Goal: Task Accomplishment & Management: Use online tool/utility

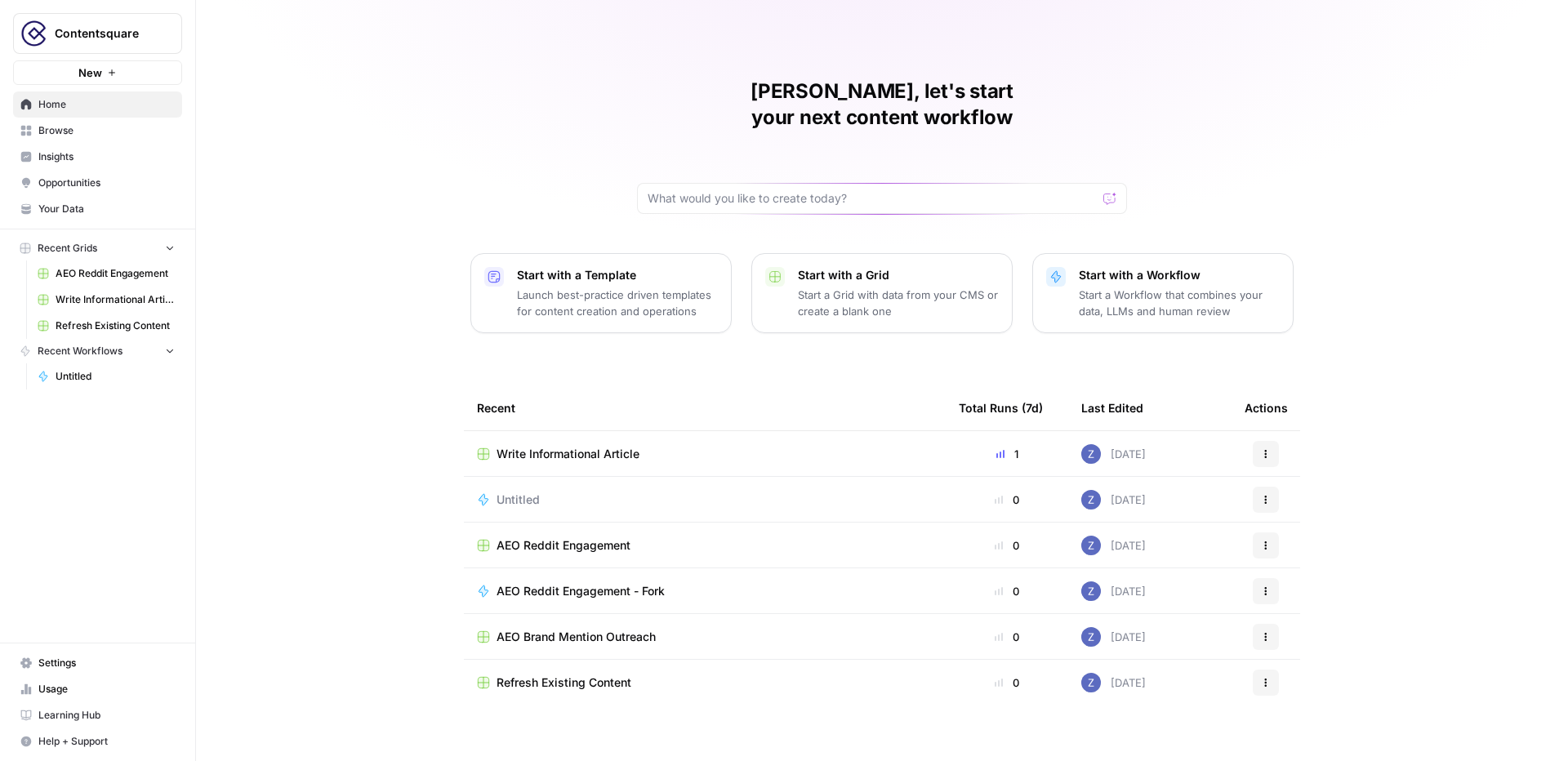
click at [80, 207] on span "Your Data" at bounding box center [106, 208] width 136 height 15
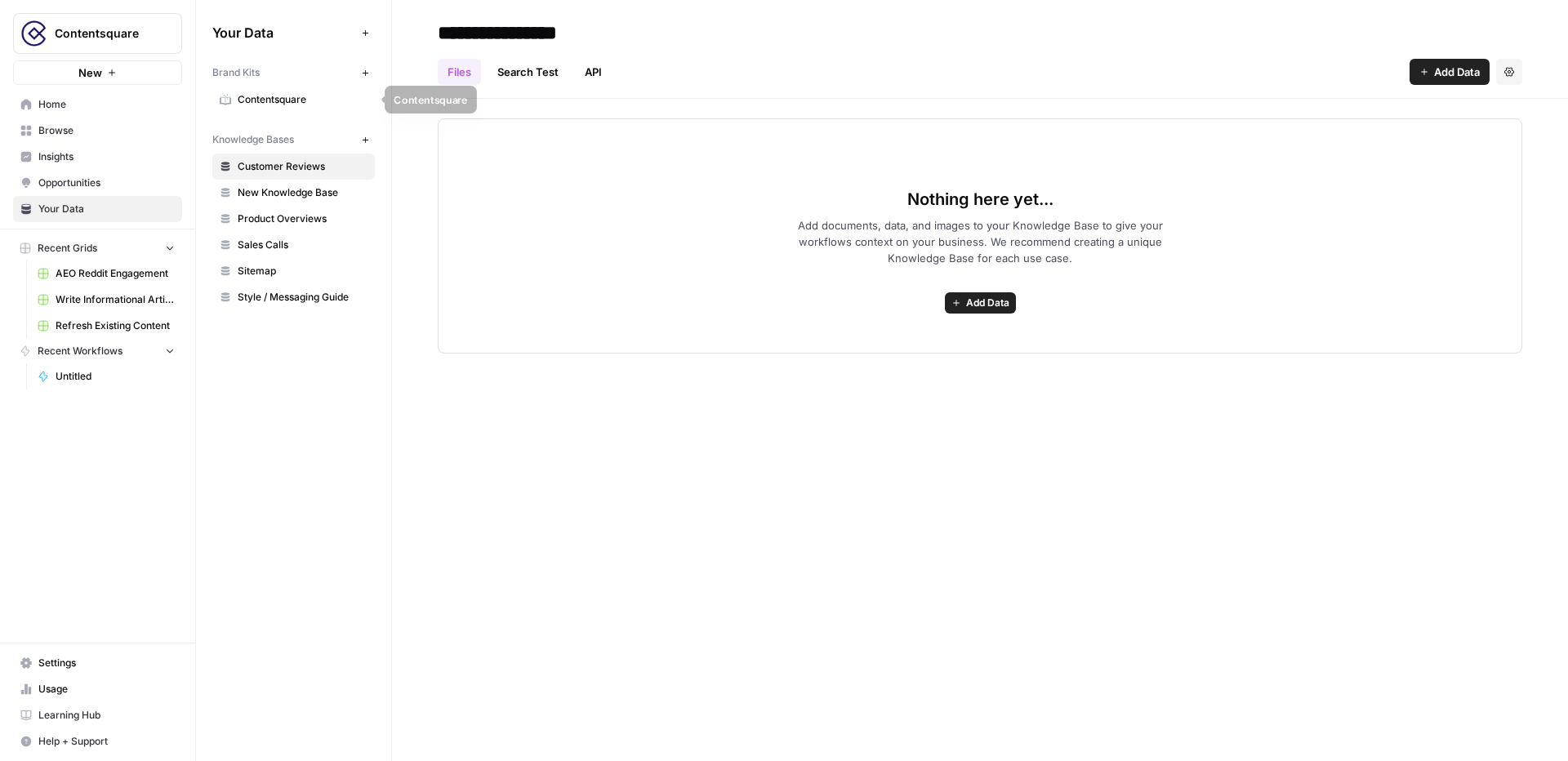
click at [269, 97] on span "Contentsquare" at bounding box center [302, 99] width 130 height 15
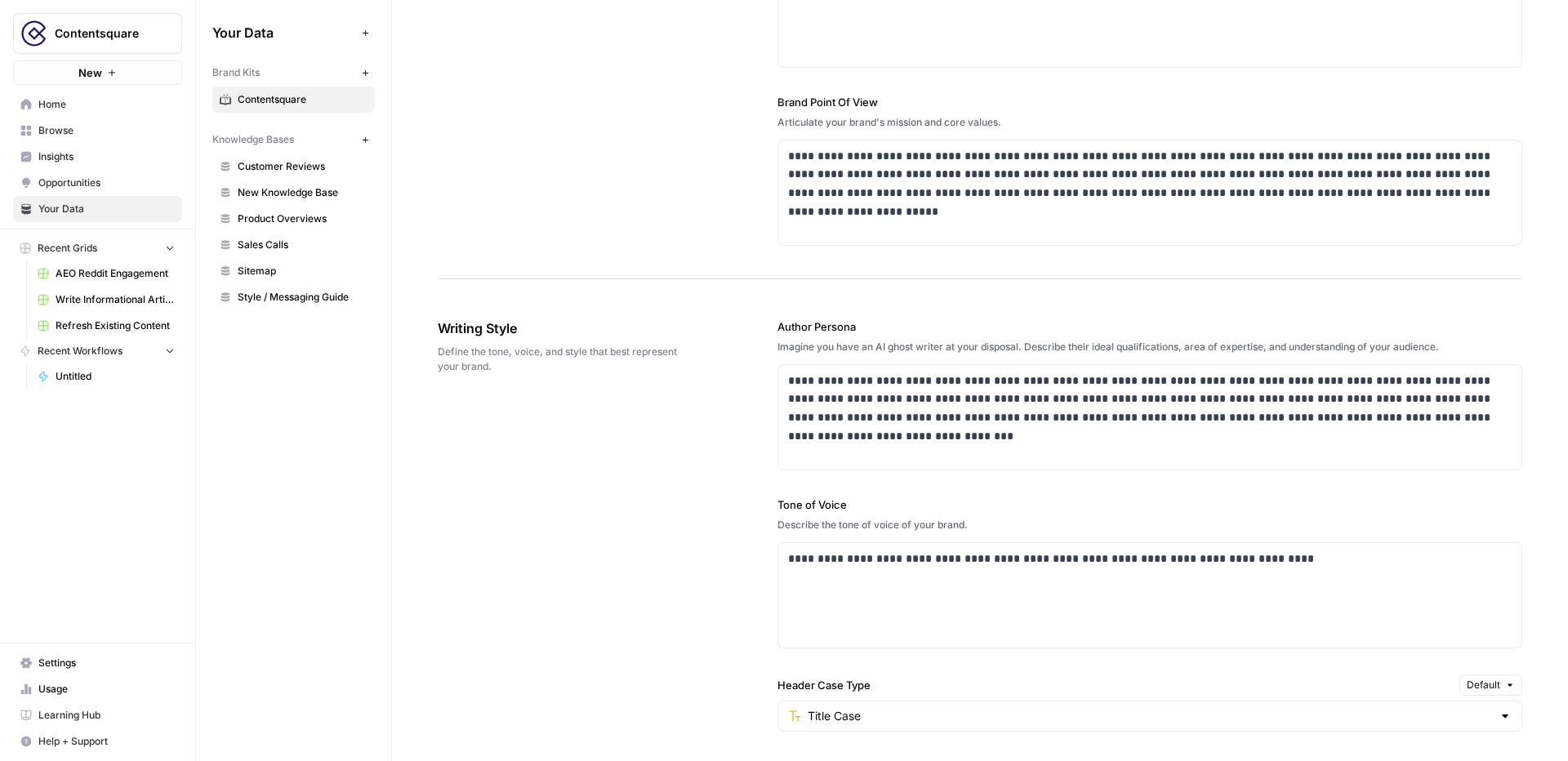
scroll to position [384, 0]
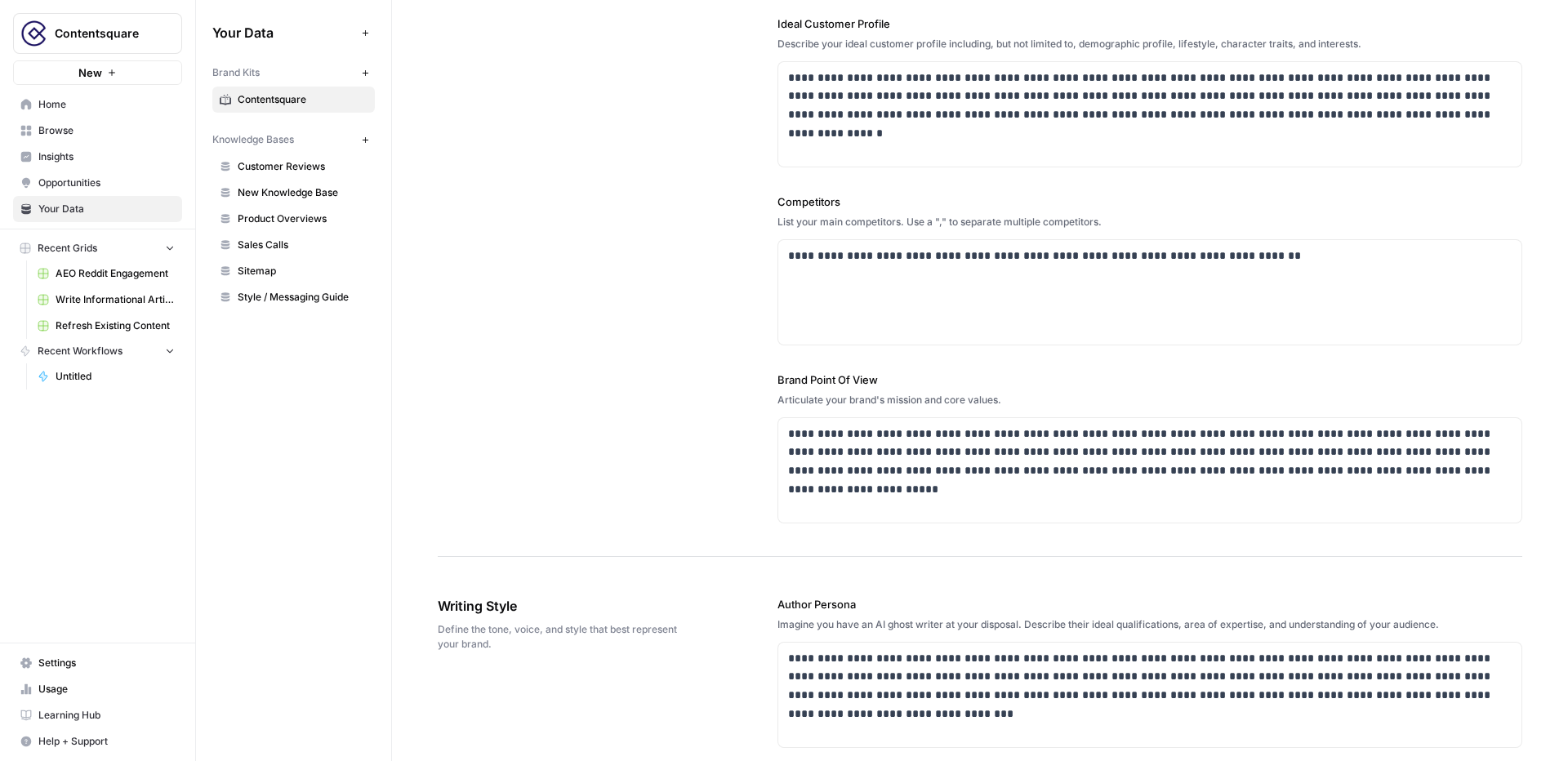
click at [287, 186] on span "New Knowledge Base" at bounding box center [302, 192] width 130 height 15
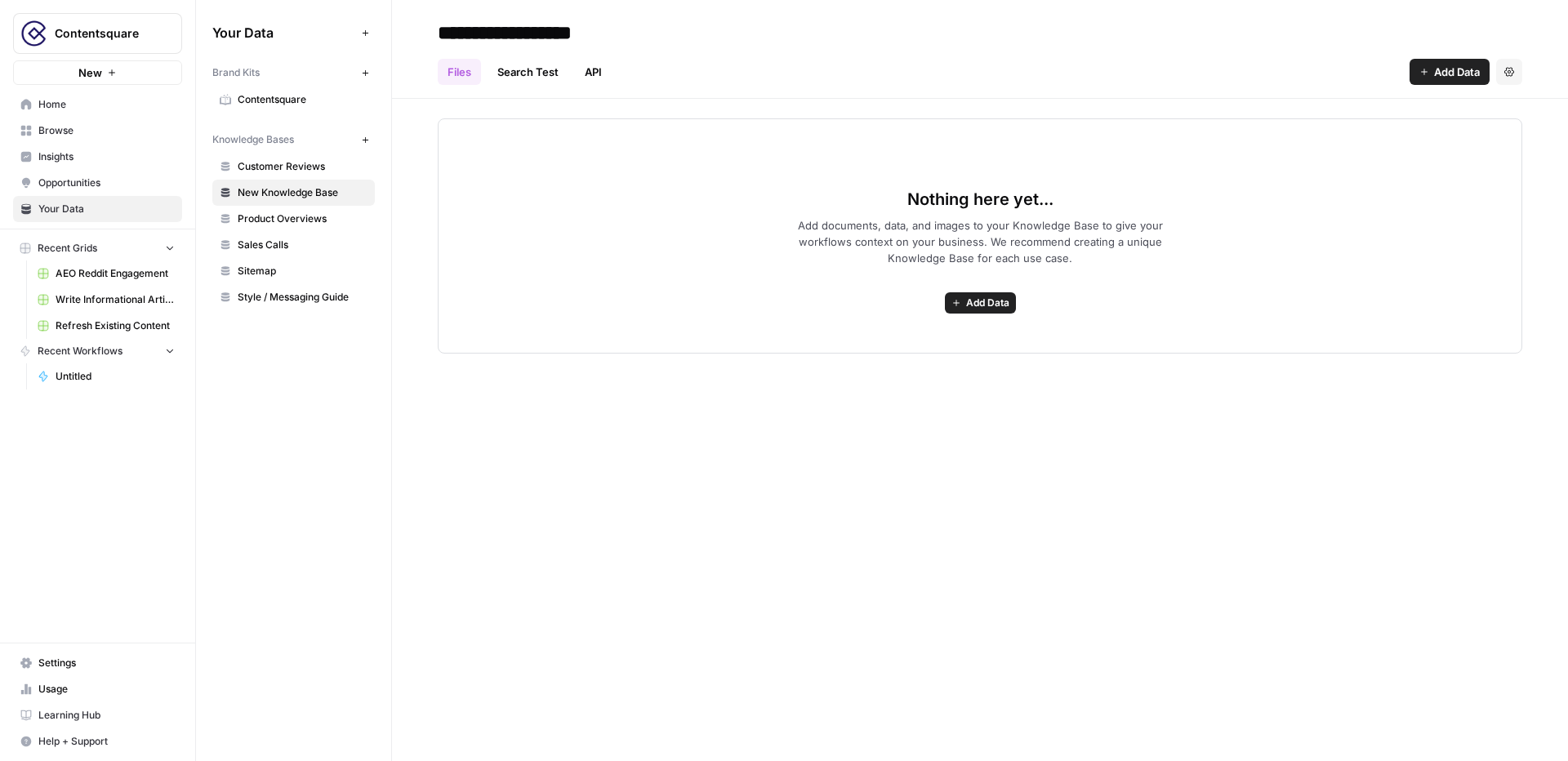
click at [125, 68] on button "New" at bounding box center [97, 72] width 169 height 25
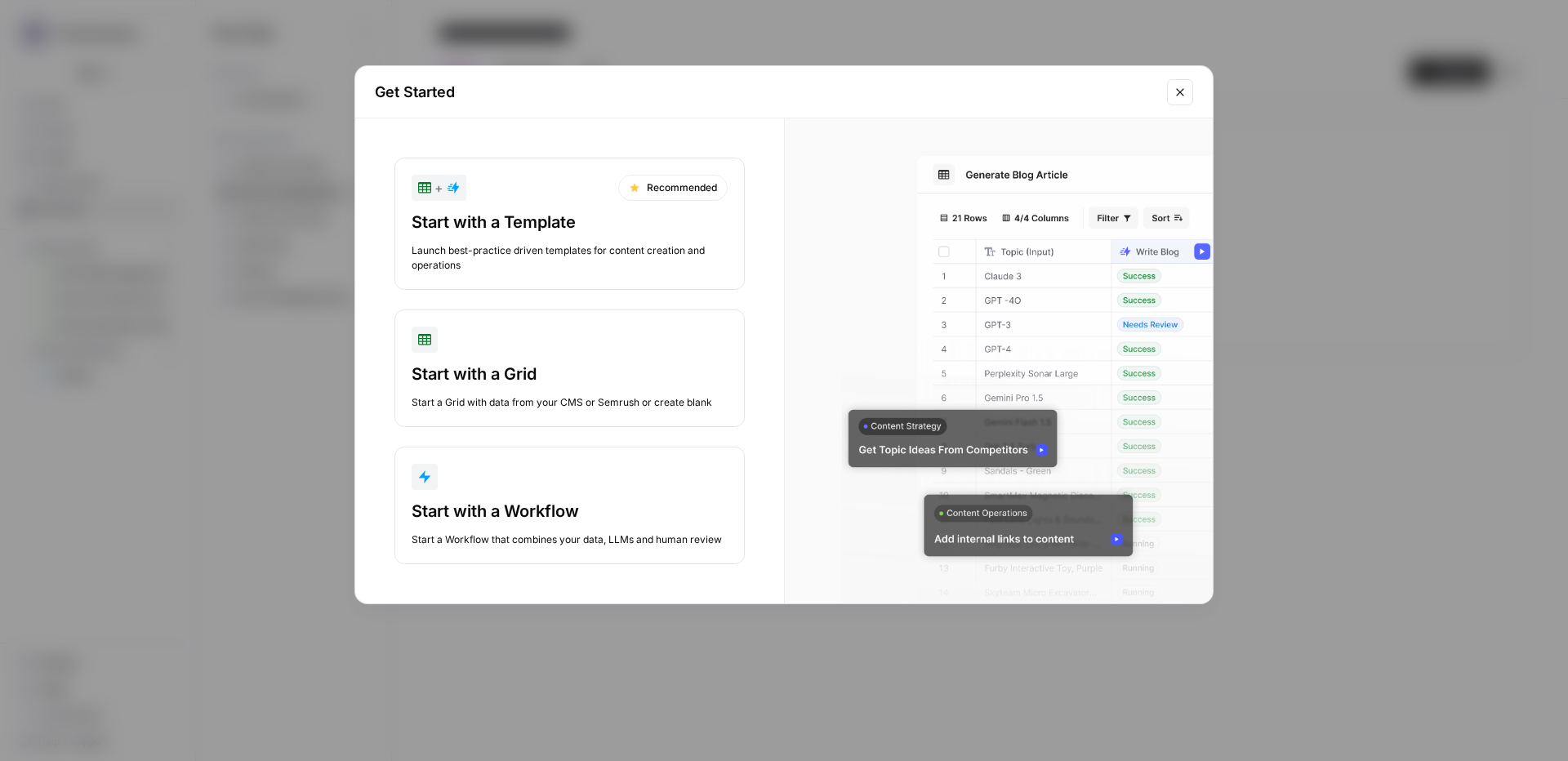
click at [585, 233] on div "Start with a Template Launch best-practice driven templates for content creatio…" at bounding box center [570, 242] width 316 height 62
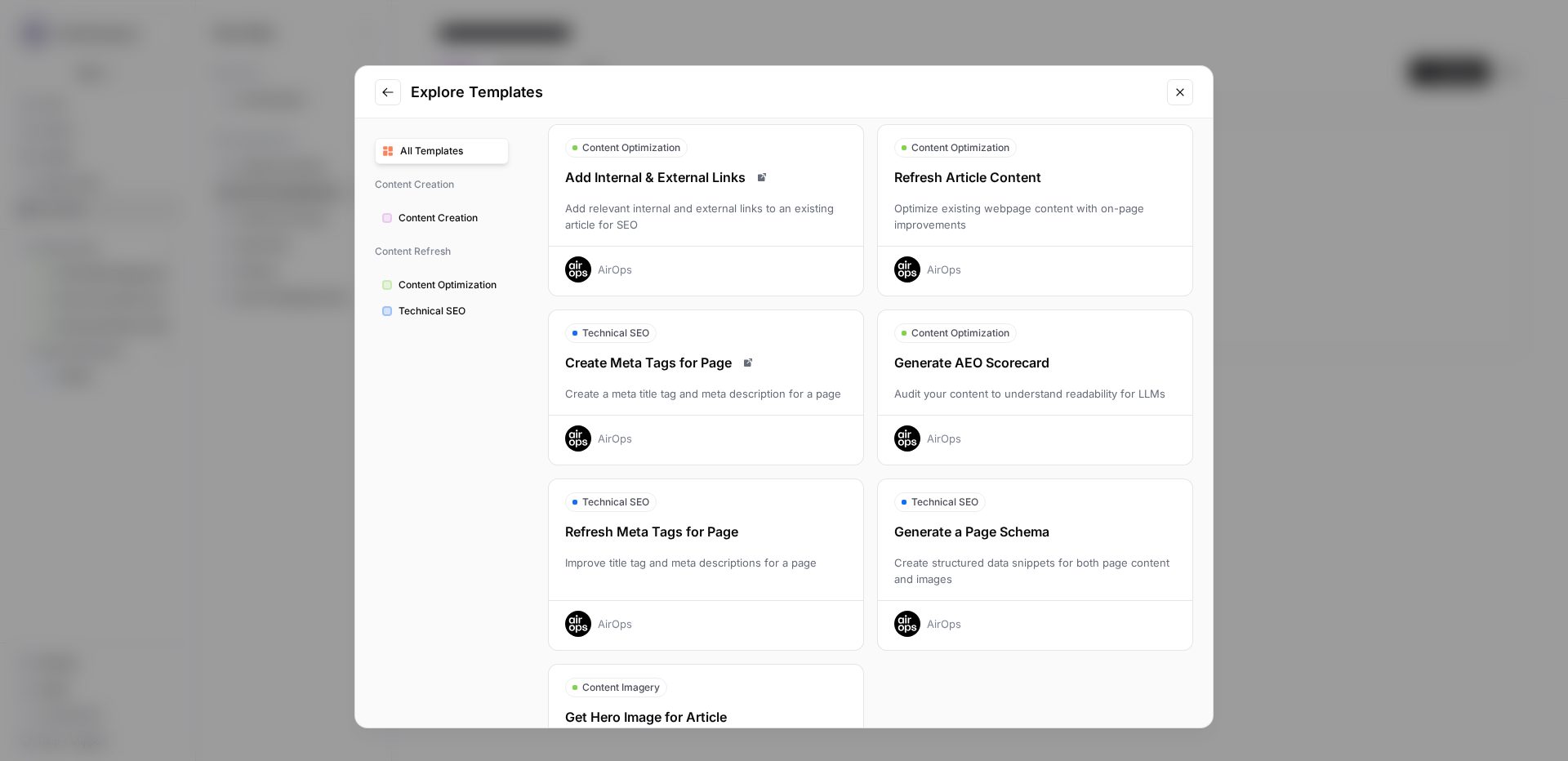
scroll to position [201, 0]
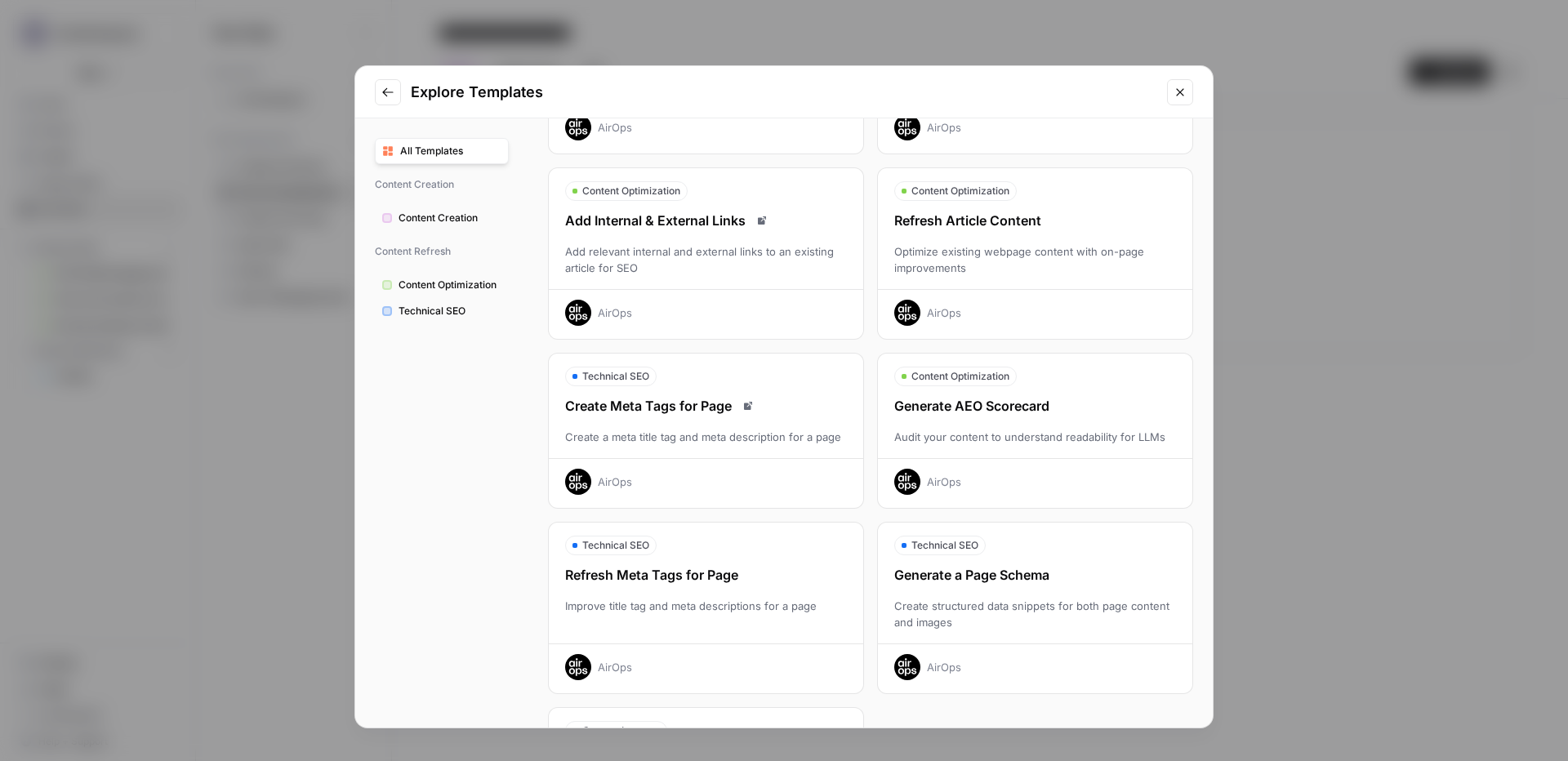
click at [466, 310] on span "Technical SEO" at bounding box center [450, 311] width 102 height 15
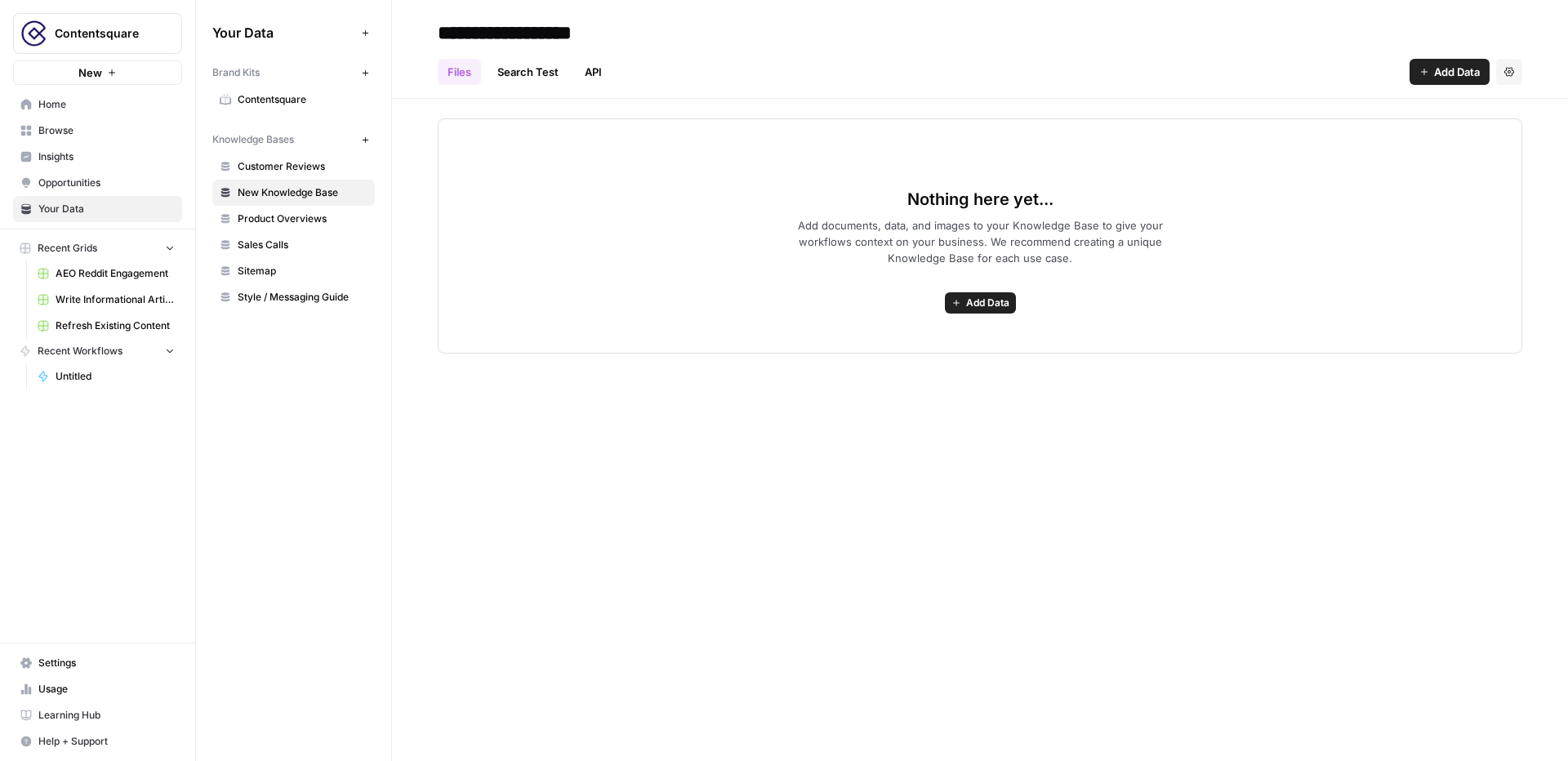
click at [88, 74] on span "New" at bounding box center [90, 72] width 24 height 16
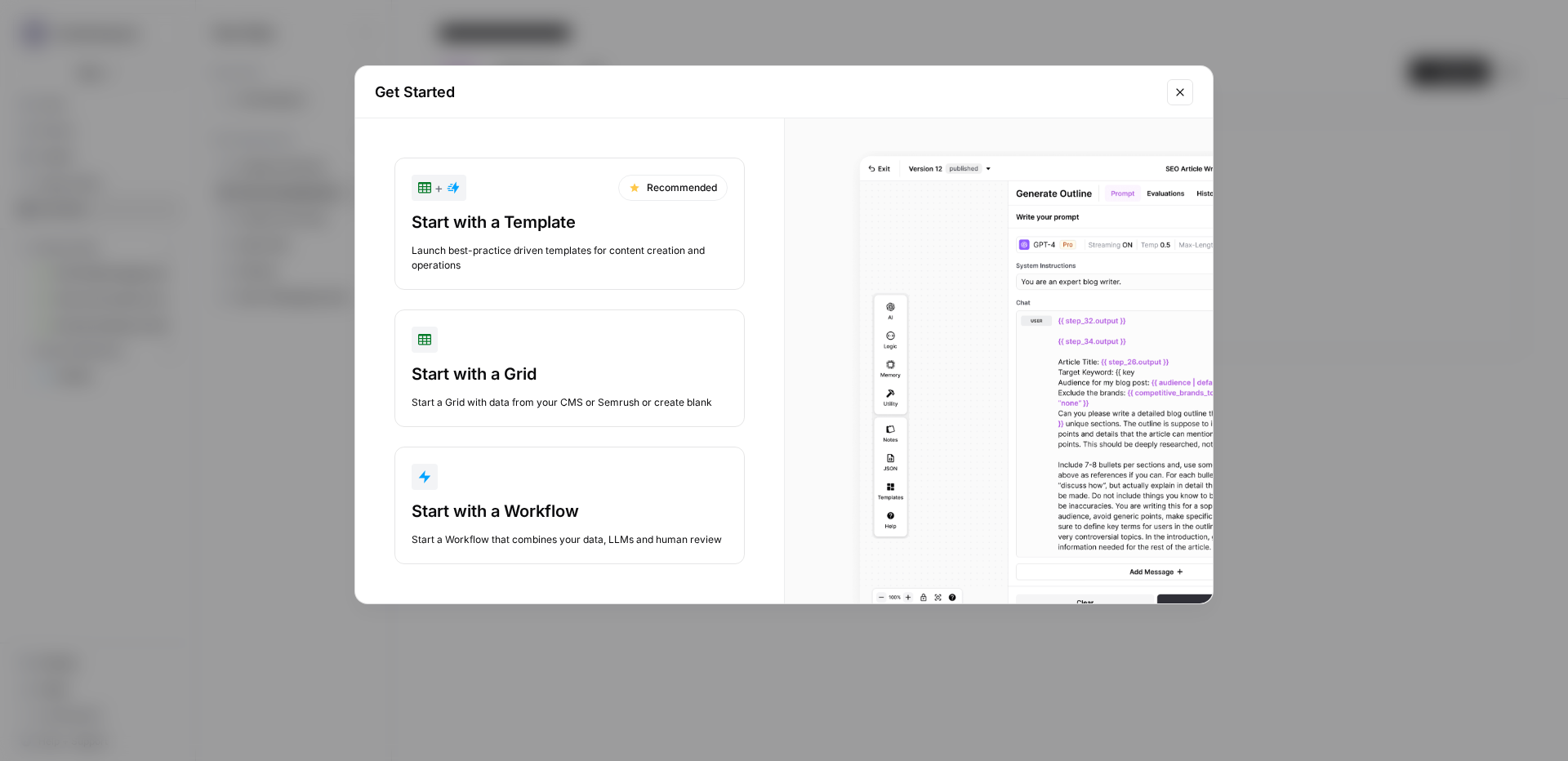
click at [528, 482] on div "button" at bounding box center [570, 477] width 316 height 26
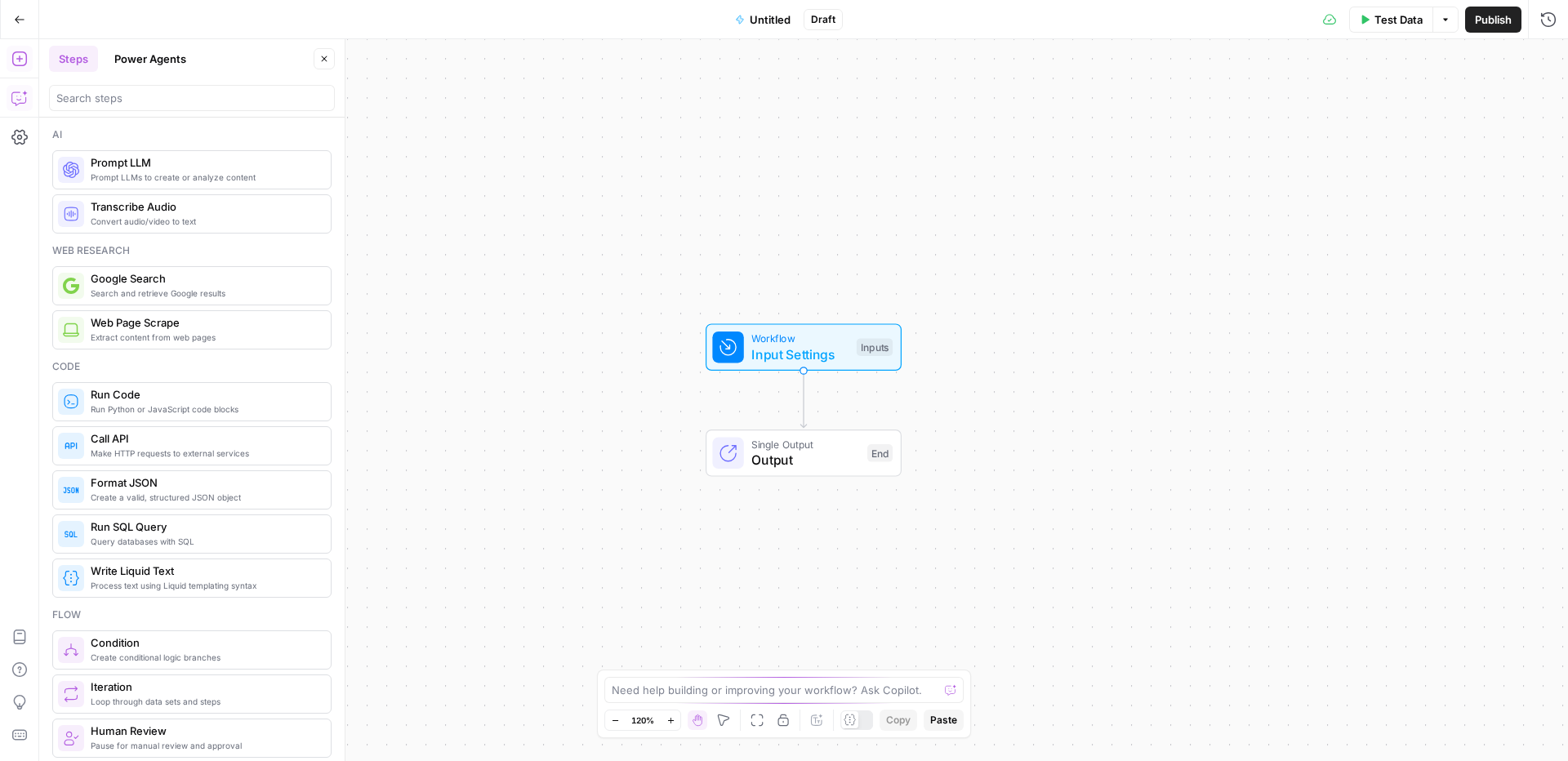
click at [17, 99] on icon "button" at bounding box center [19, 98] width 16 height 16
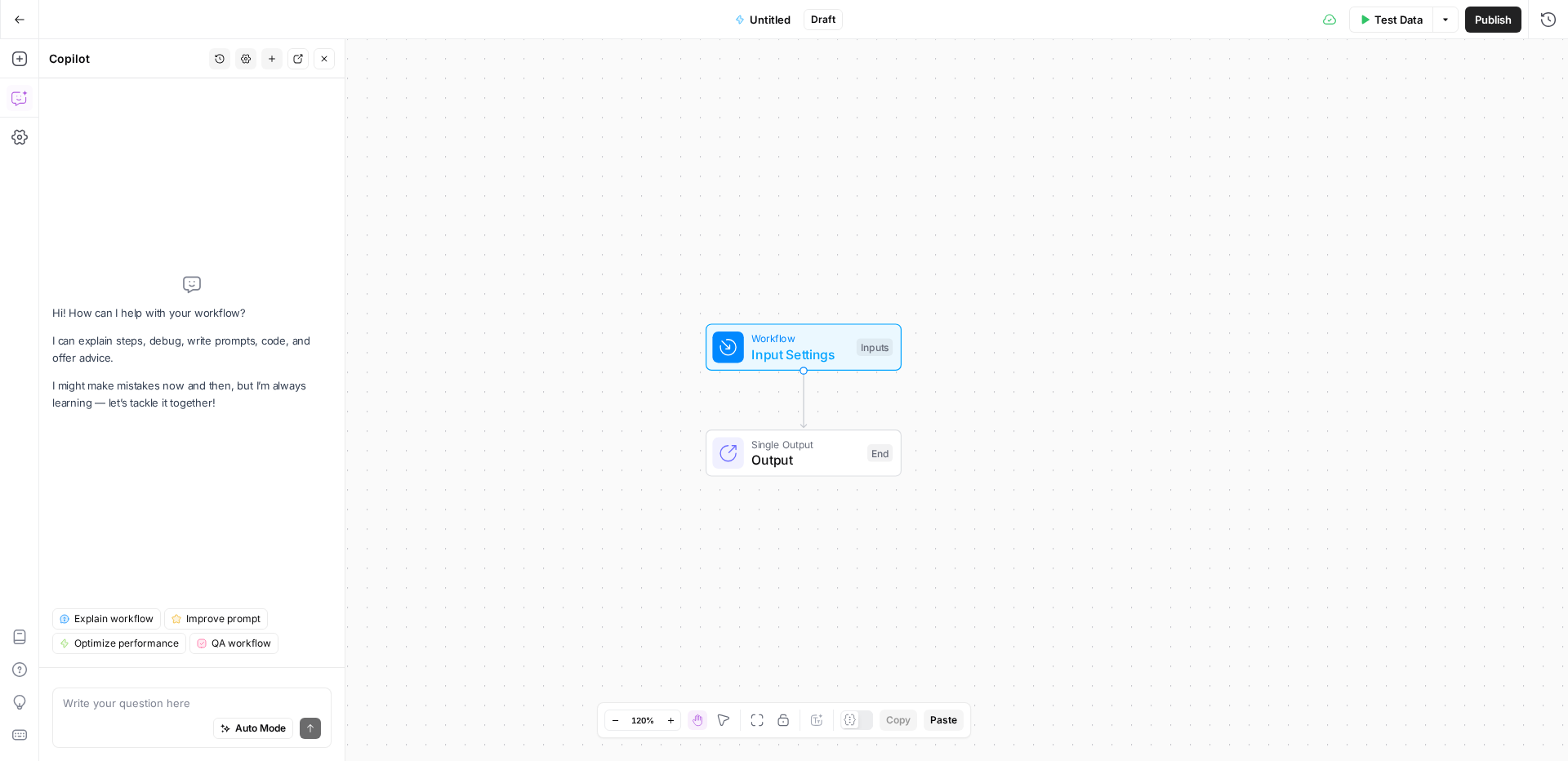
click at [16, 11] on button "Go Back" at bounding box center [19, 19] width 29 height 29
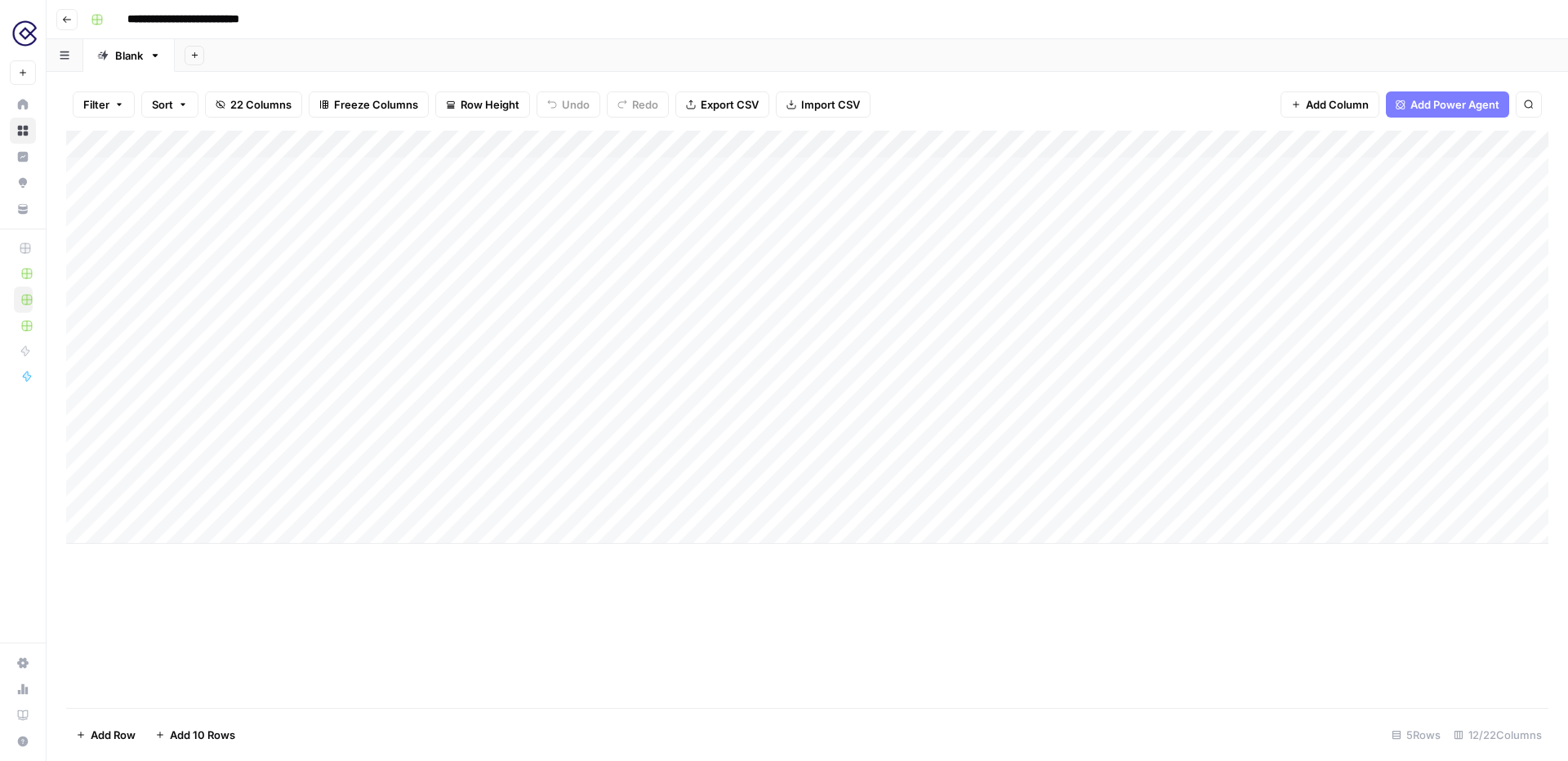
click at [689, 168] on div "Add Column" at bounding box center [807, 337] width 1482 height 413
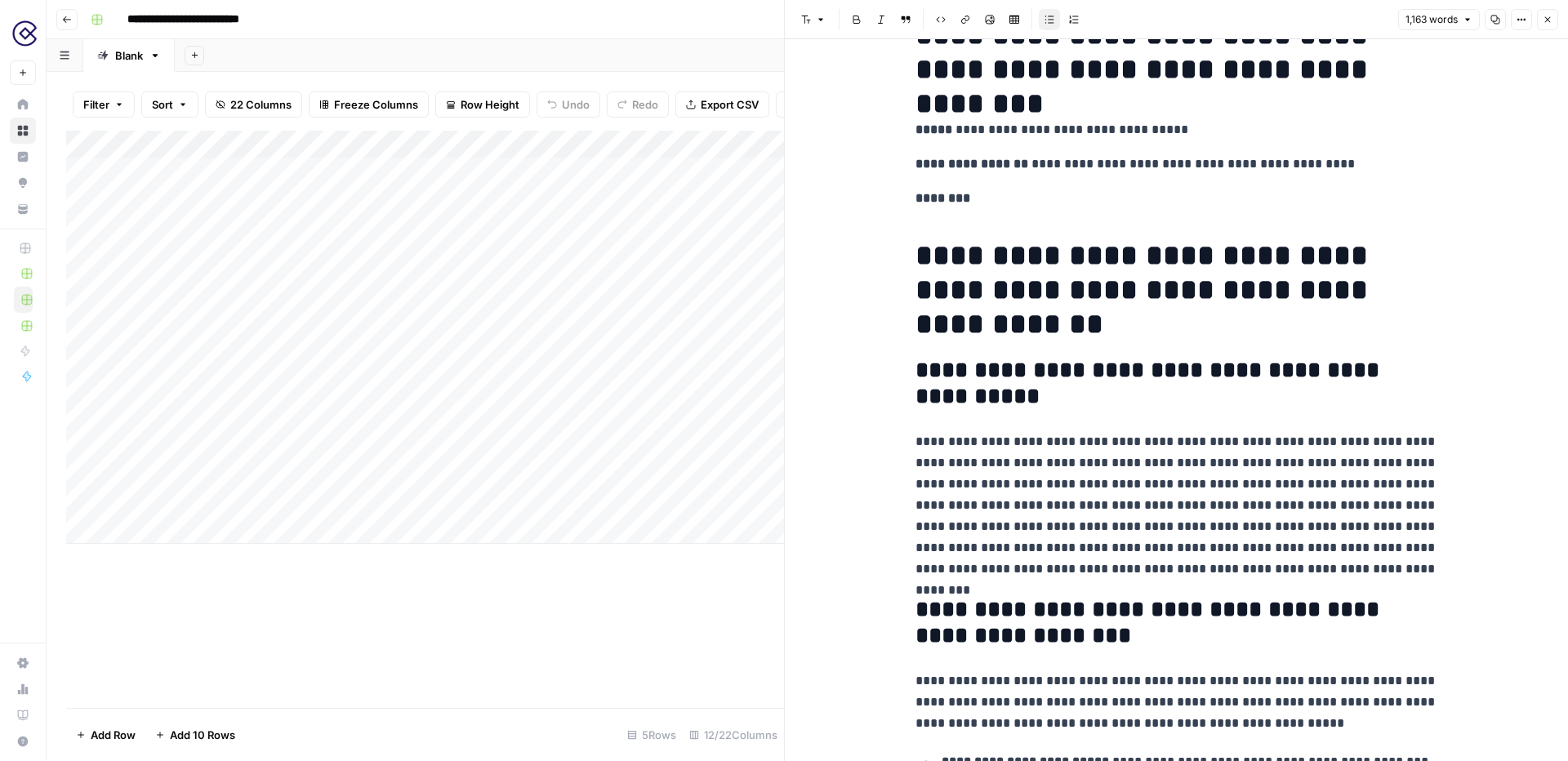
scroll to position [62, 0]
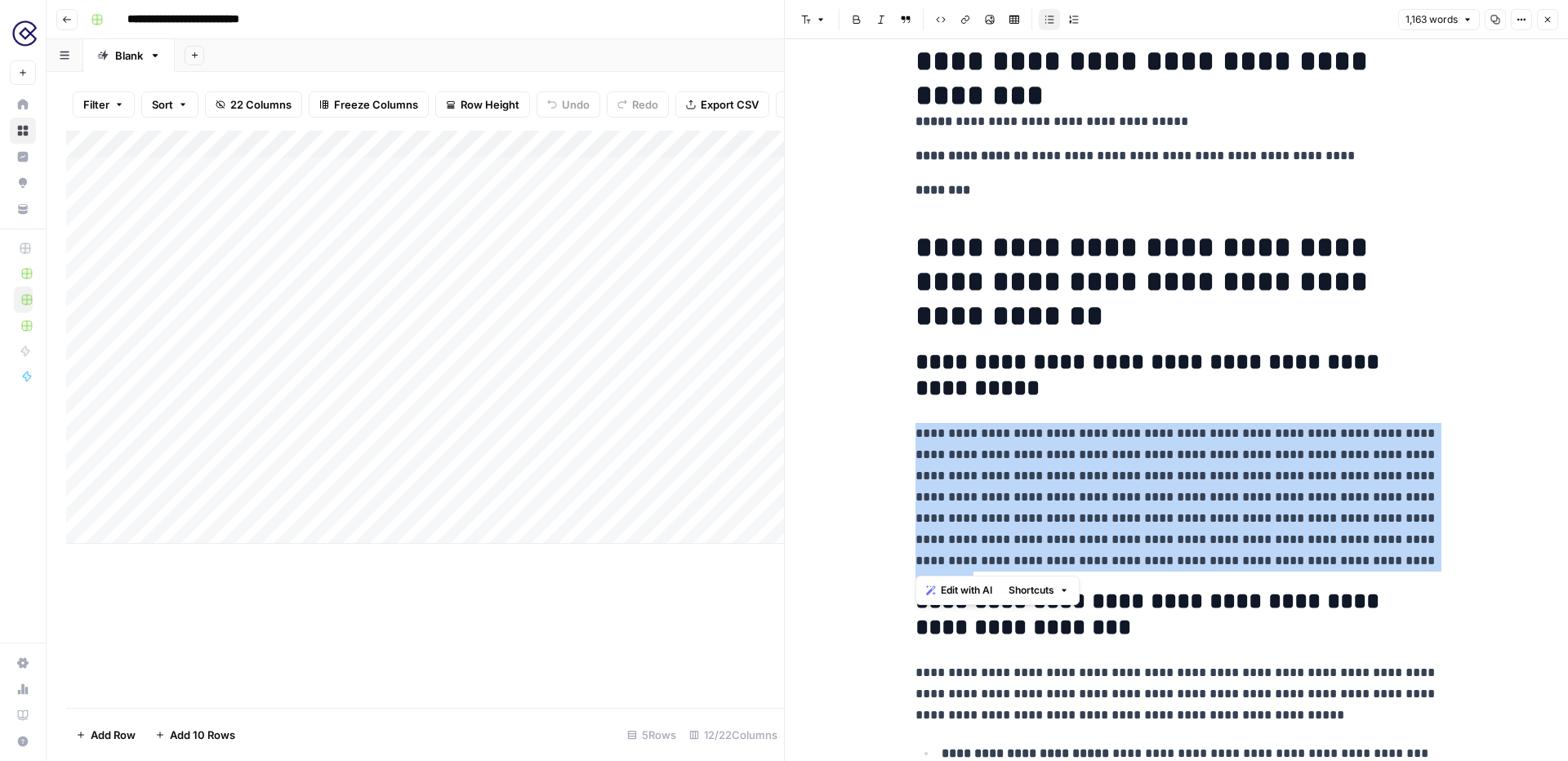
drag, startPoint x: 1180, startPoint y: 569, endPoint x: 913, endPoint y: 418, distance: 306.7
click at [962, 589] on span "Edit with AI" at bounding box center [966, 590] width 51 height 15
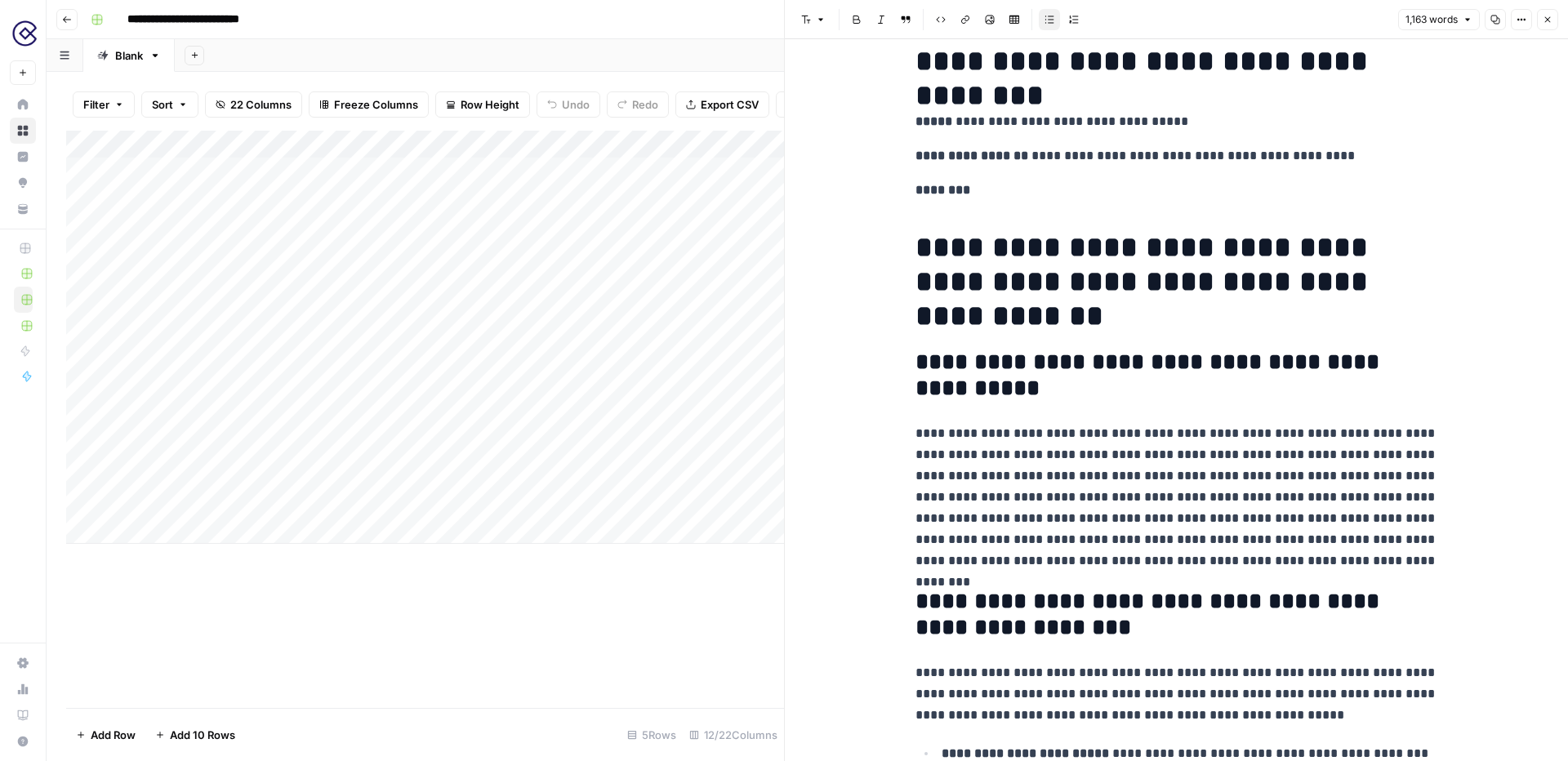
click at [1194, 558] on p "**********" at bounding box center [1177, 497] width 523 height 148
click at [1546, 27] on button "Close" at bounding box center [1548, 19] width 21 height 21
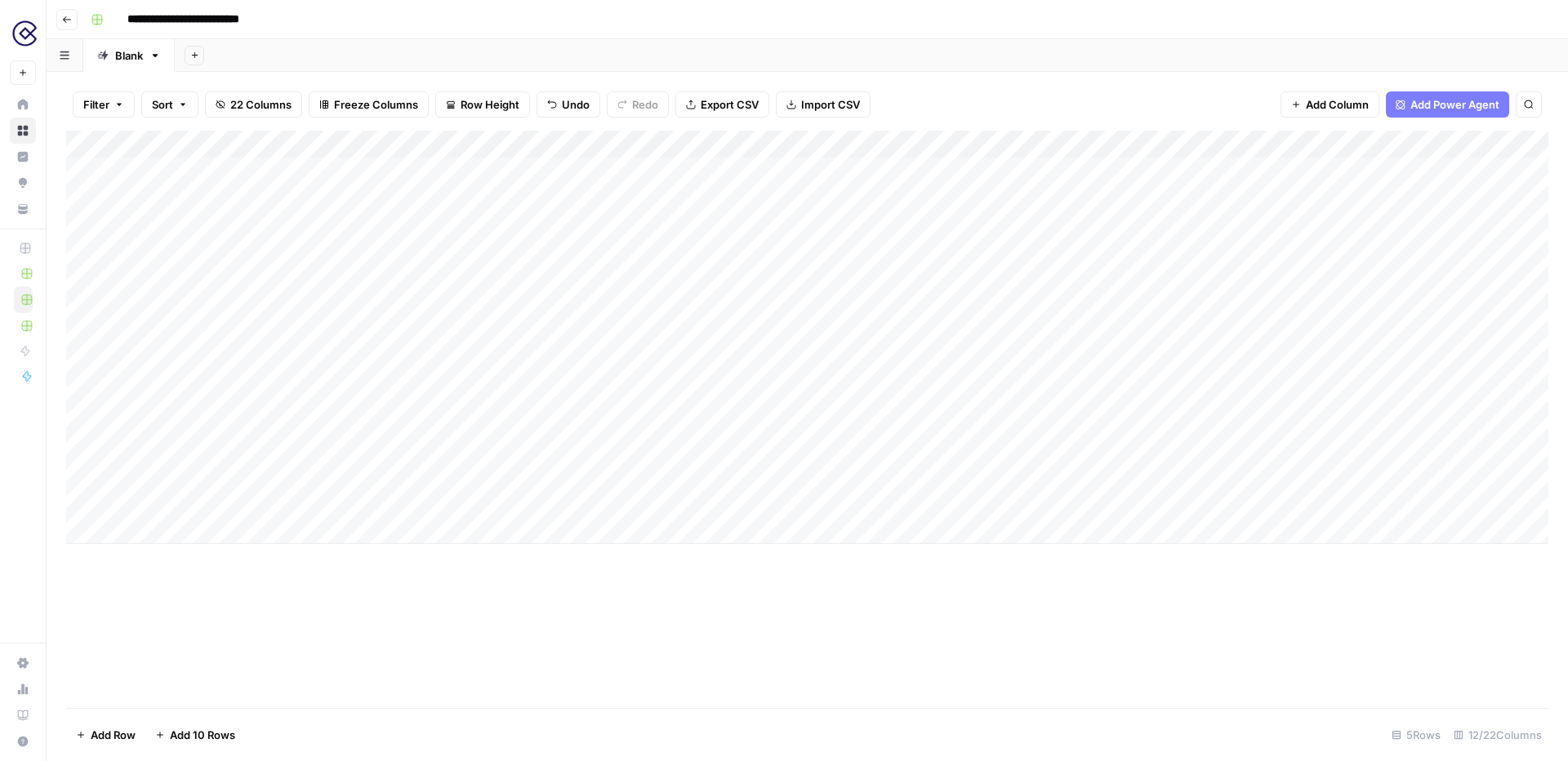
click at [1072, 168] on div "Add Column" at bounding box center [807, 337] width 1482 height 413
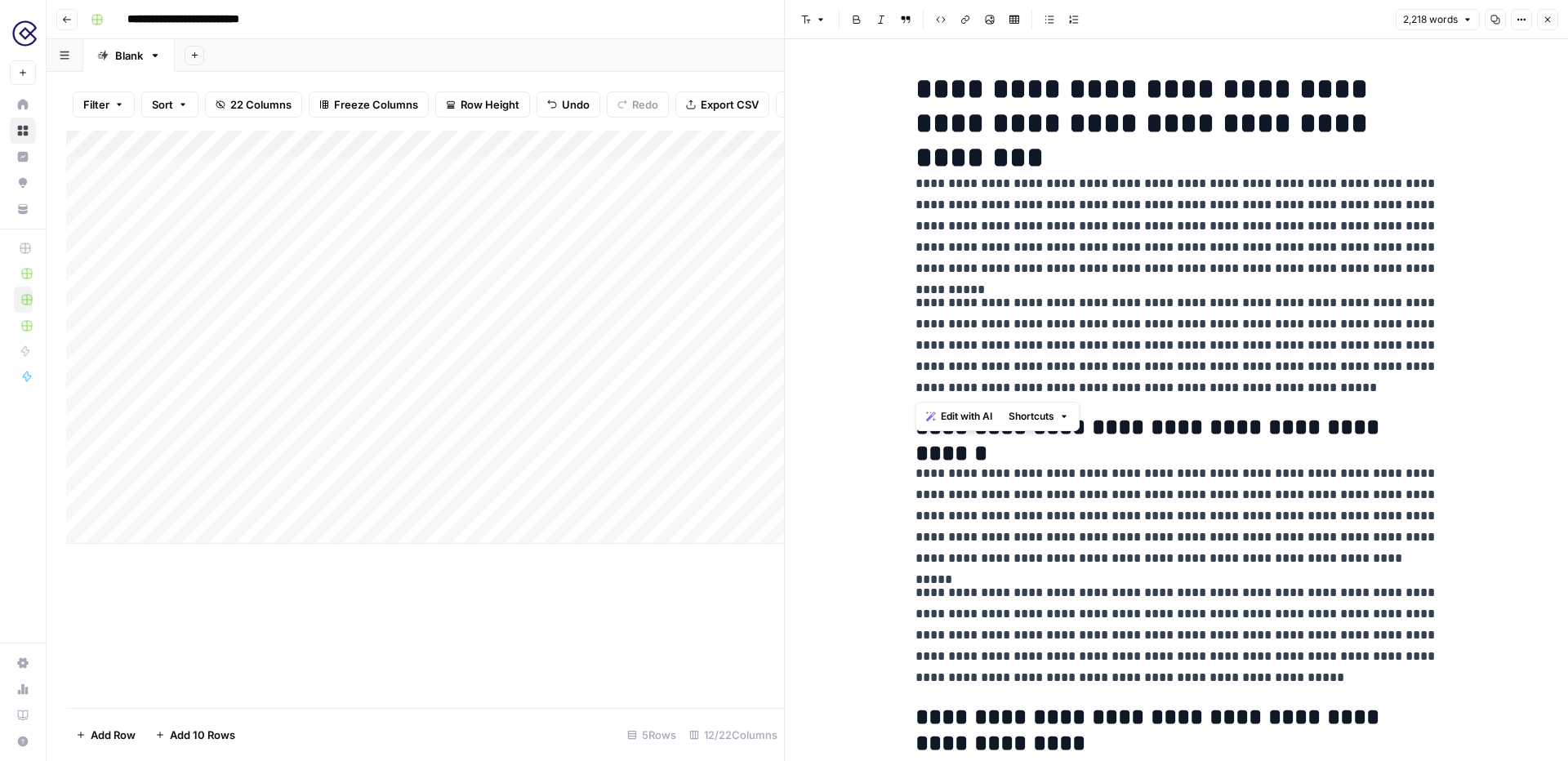
drag, startPoint x: 1273, startPoint y: 388, endPoint x: 893, endPoint y: 179, distance: 433.7
click at [1546, 19] on icon "button" at bounding box center [1548, 19] width 10 height 10
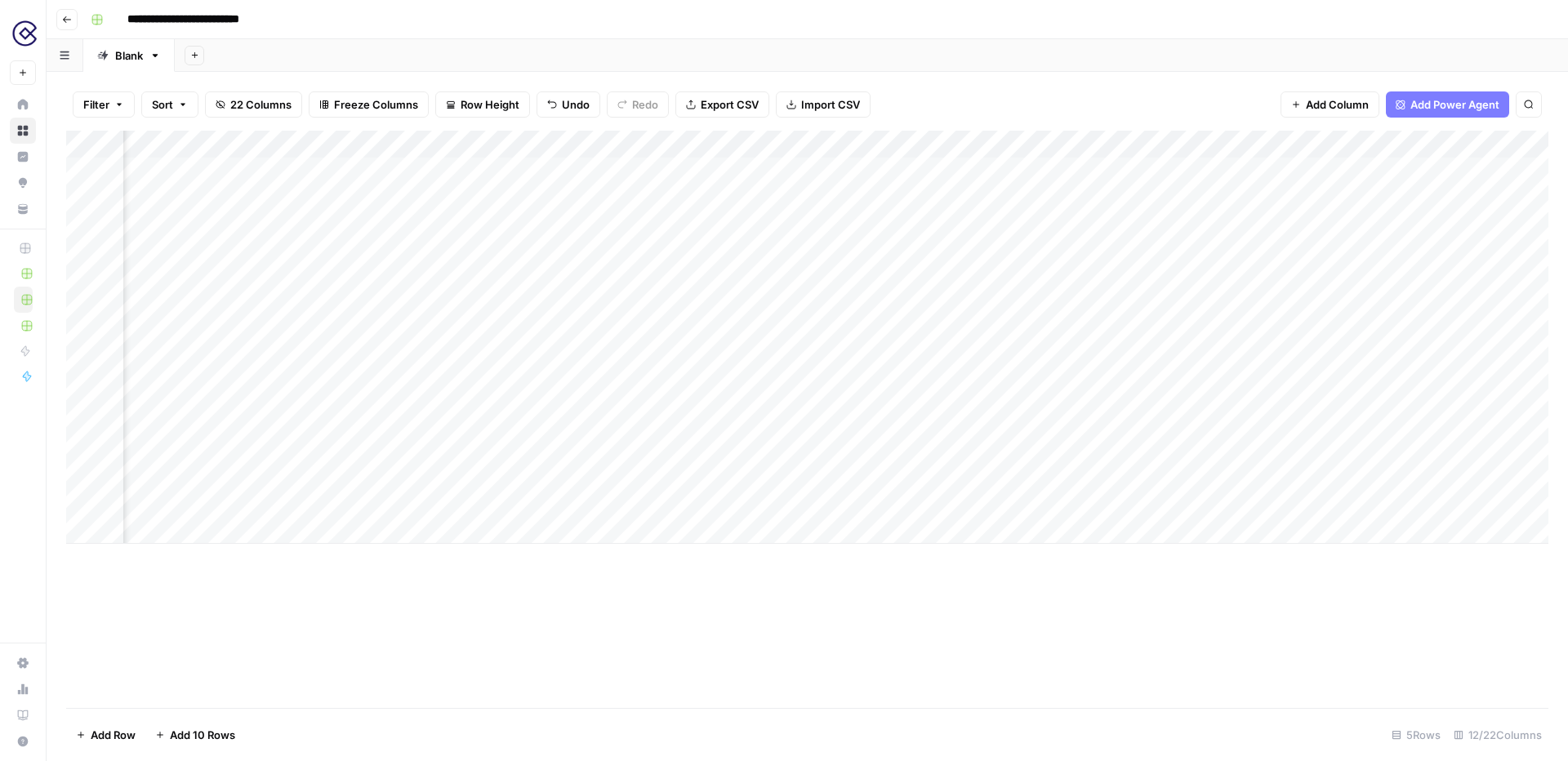
scroll to position [0, 262]
click at [1143, 170] on div "Add Column" at bounding box center [807, 337] width 1482 height 413
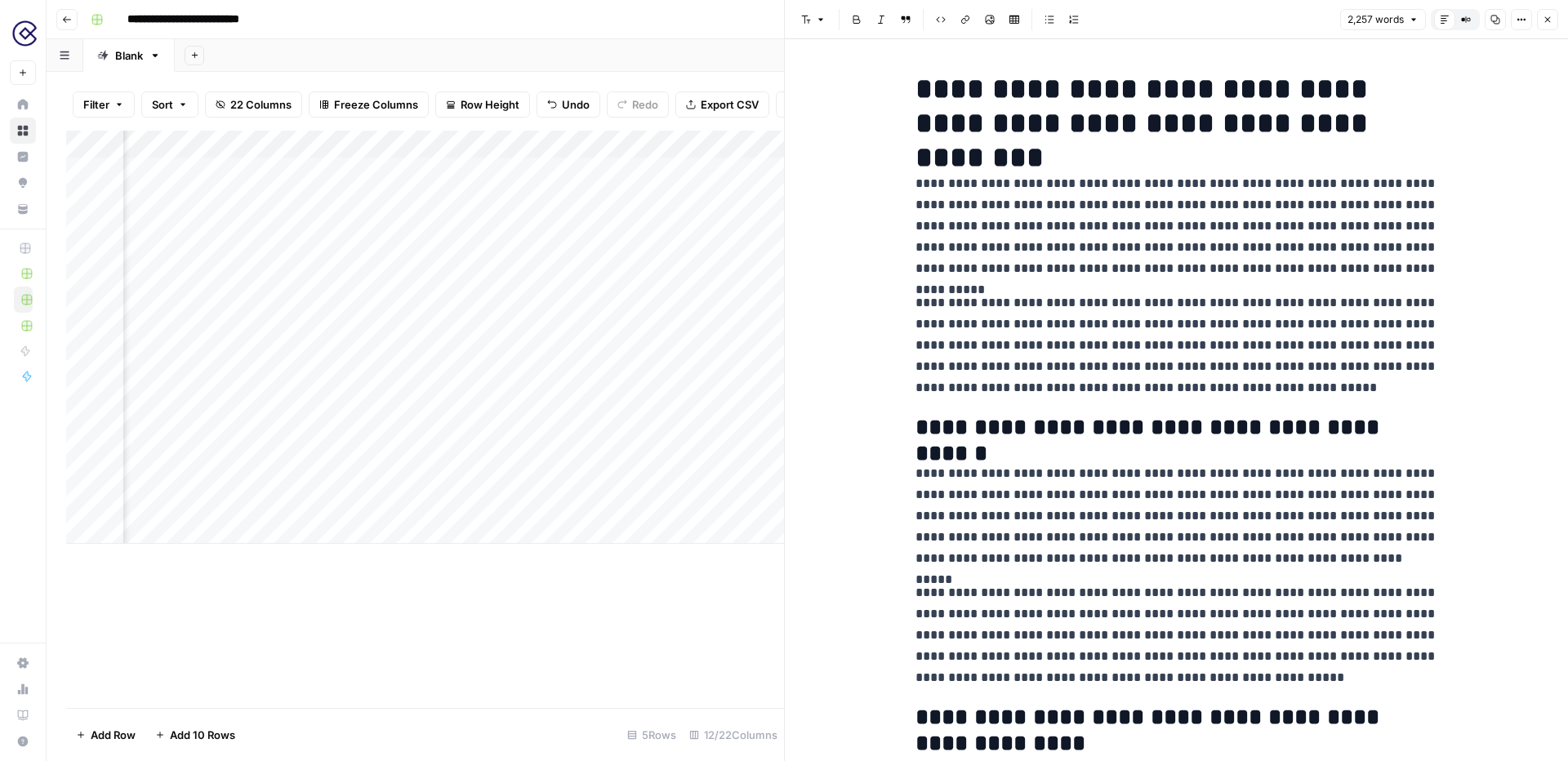
click at [1549, 19] on icon "button" at bounding box center [1548, 19] width 10 height 10
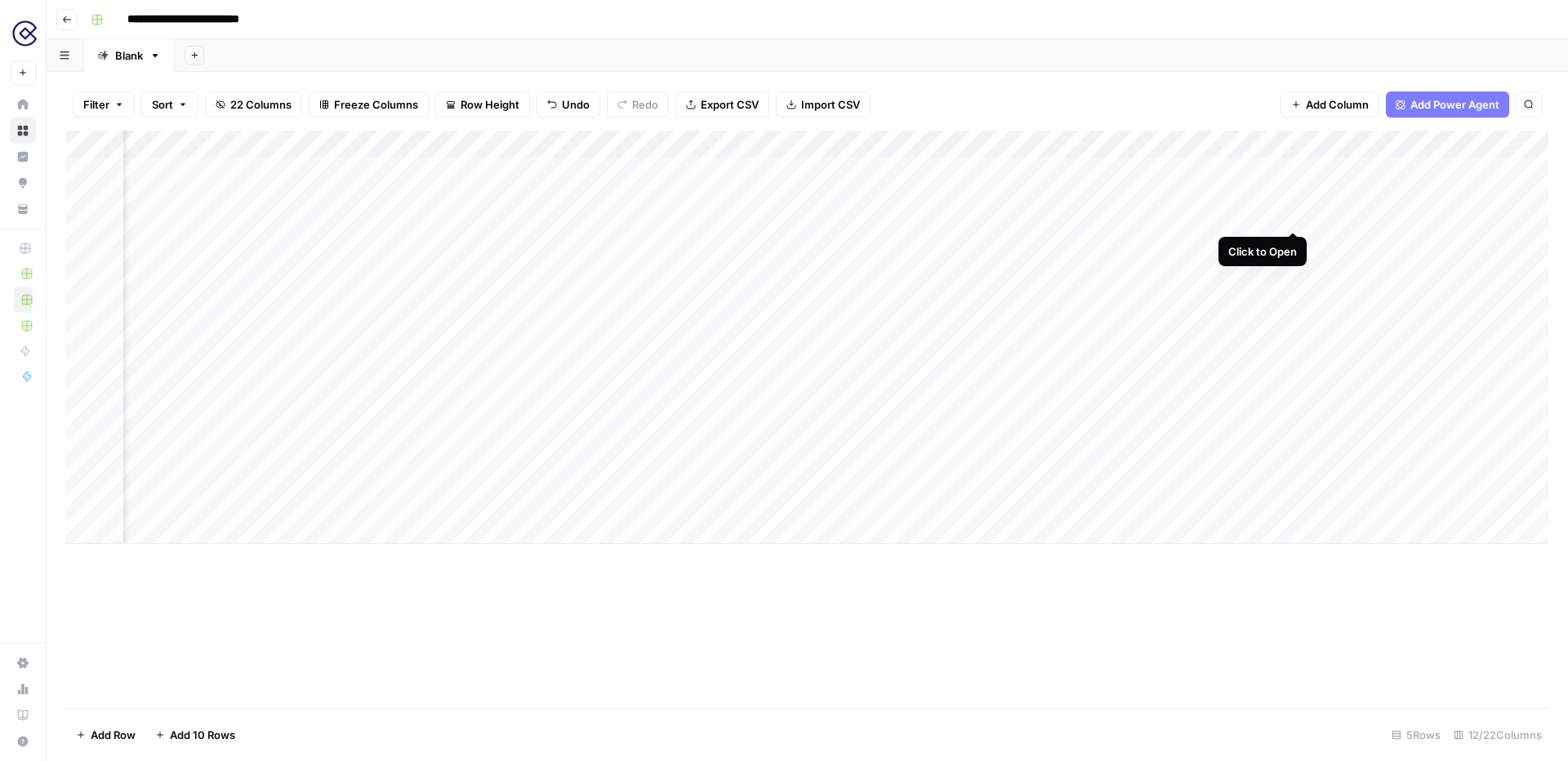
click at [1292, 168] on div "Add Column" at bounding box center [807, 337] width 1482 height 413
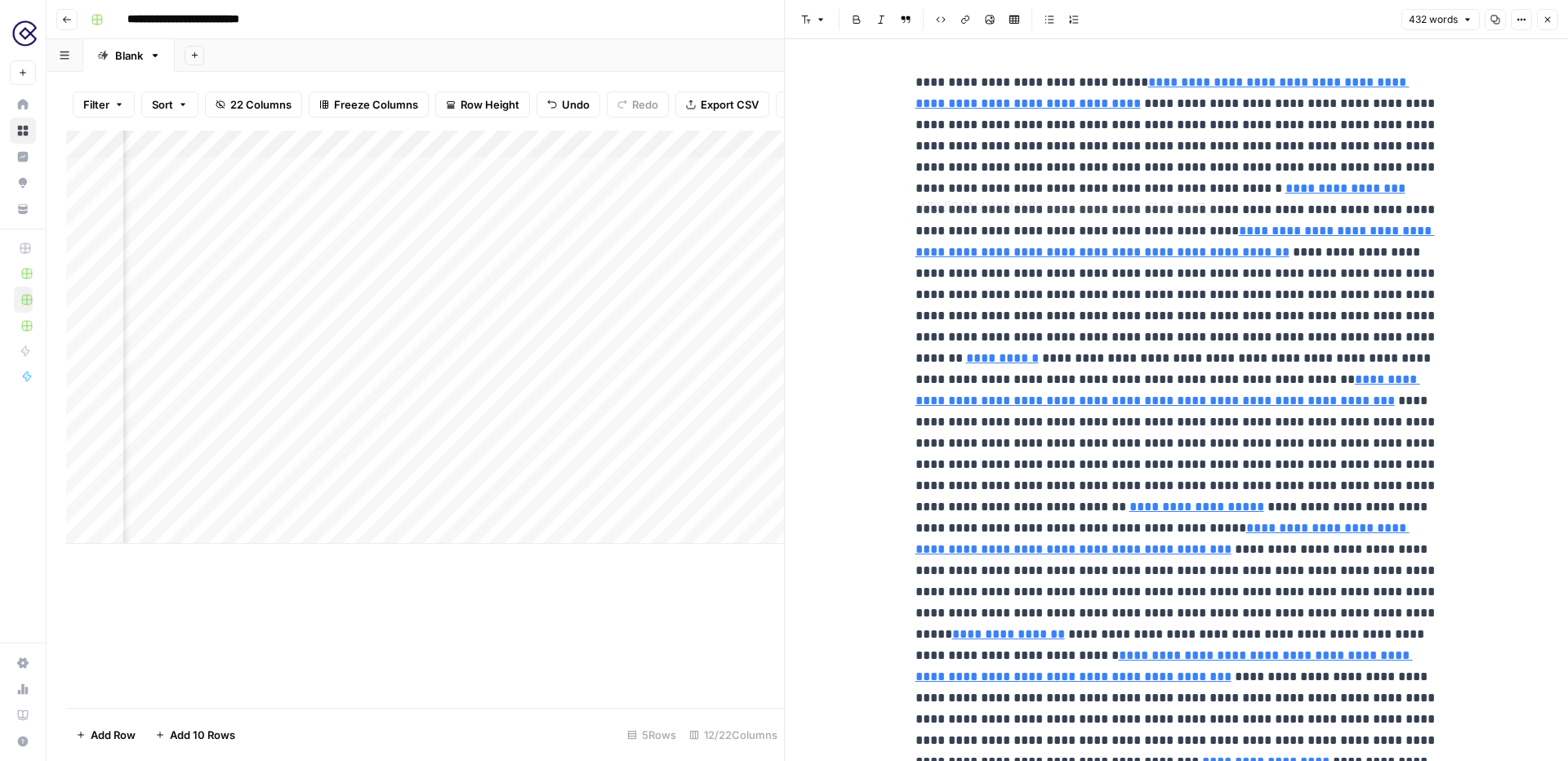
type input "https://contentsquare.com/guides/user-journey/map/%22,%22original_text%22:%22Us…"
click at [1547, 19] on icon "button" at bounding box center [1548, 19] width 5 height 5
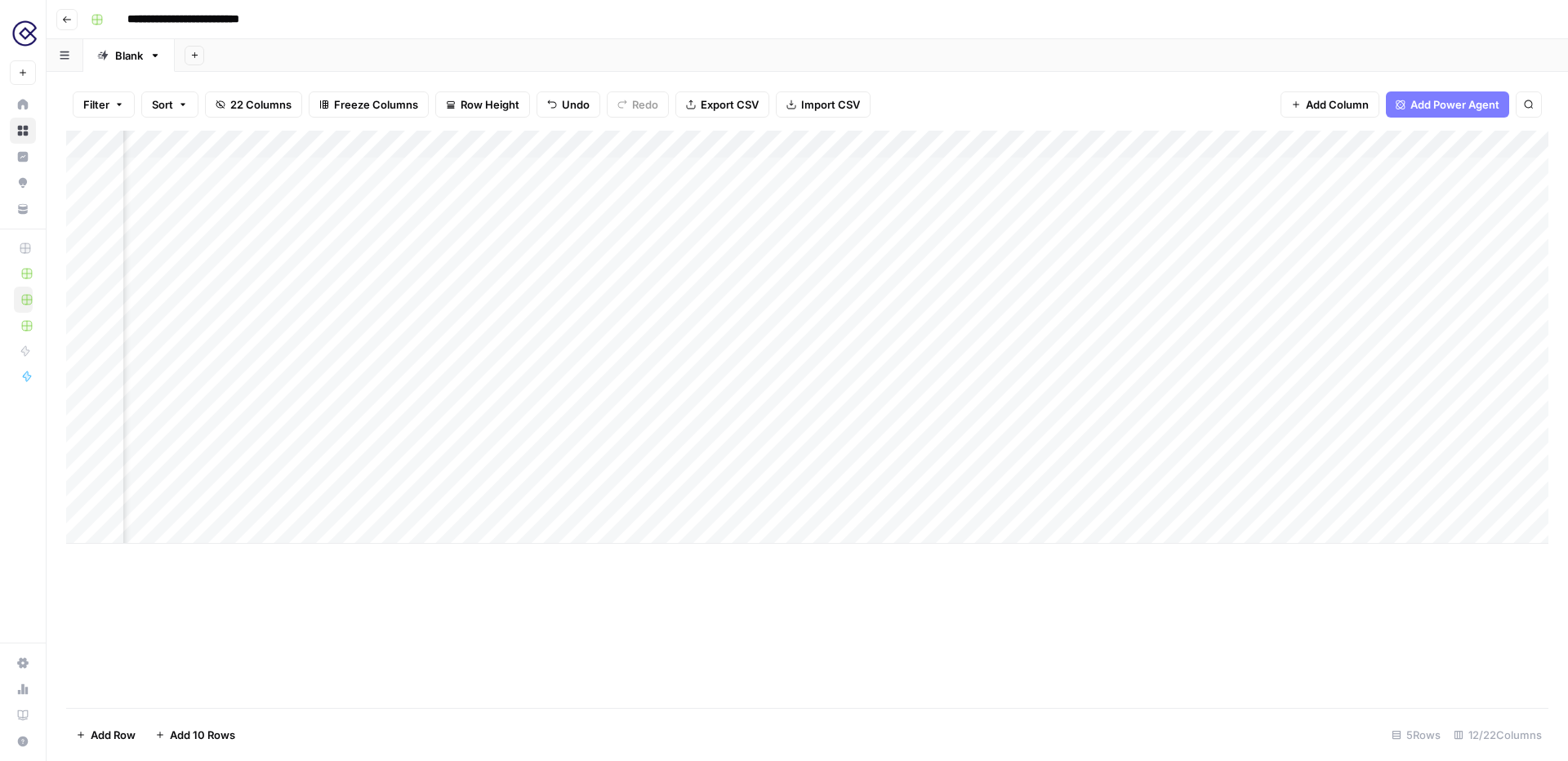
click at [1448, 111] on span "Add Power Agent" at bounding box center [1455, 104] width 89 height 16
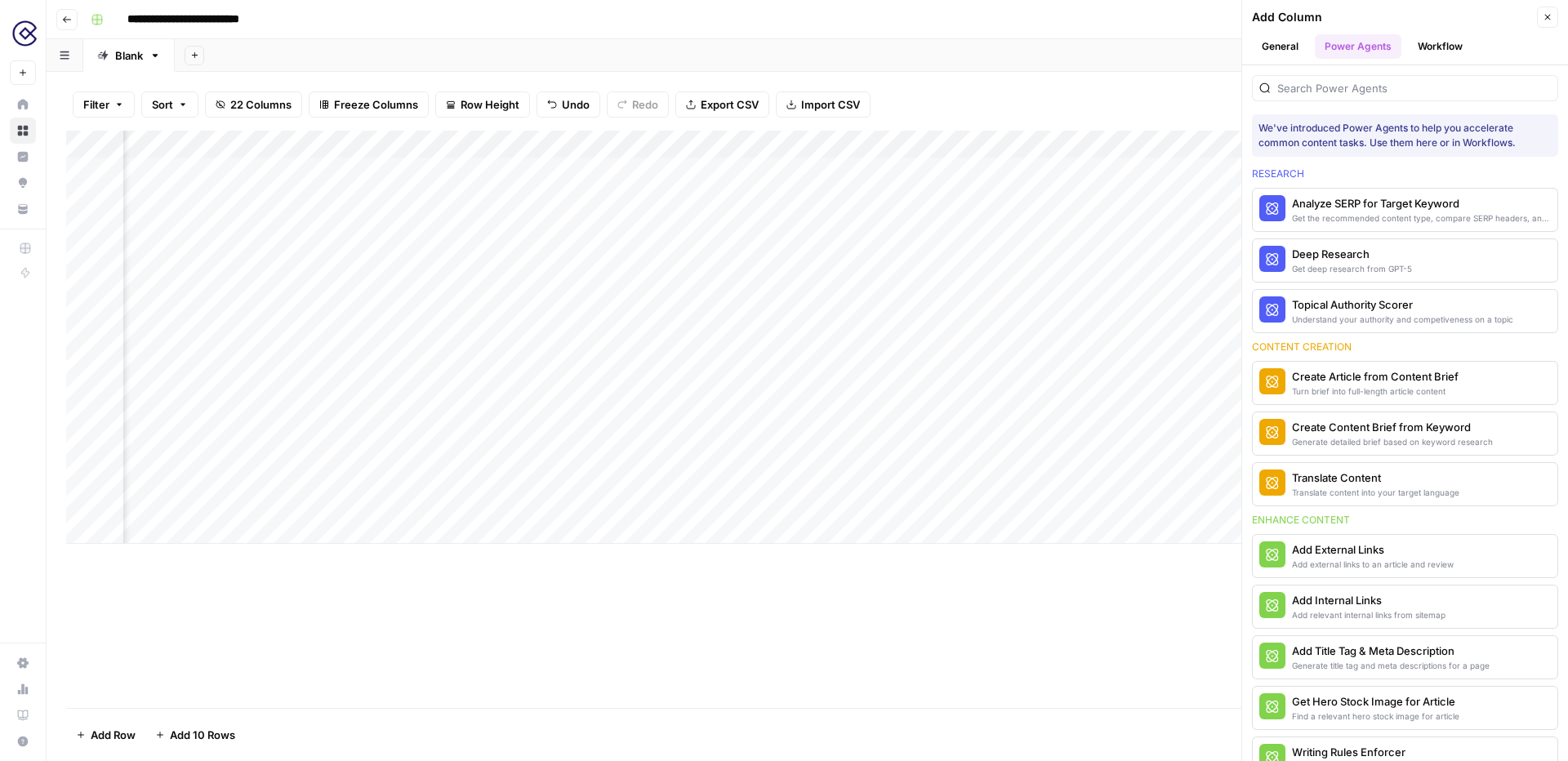
click at [1142, 49] on div "Add Sheet" at bounding box center [871, 55] width 1393 height 33
click at [1548, 13] on icon "button" at bounding box center [1548, 17] width 10 height 10
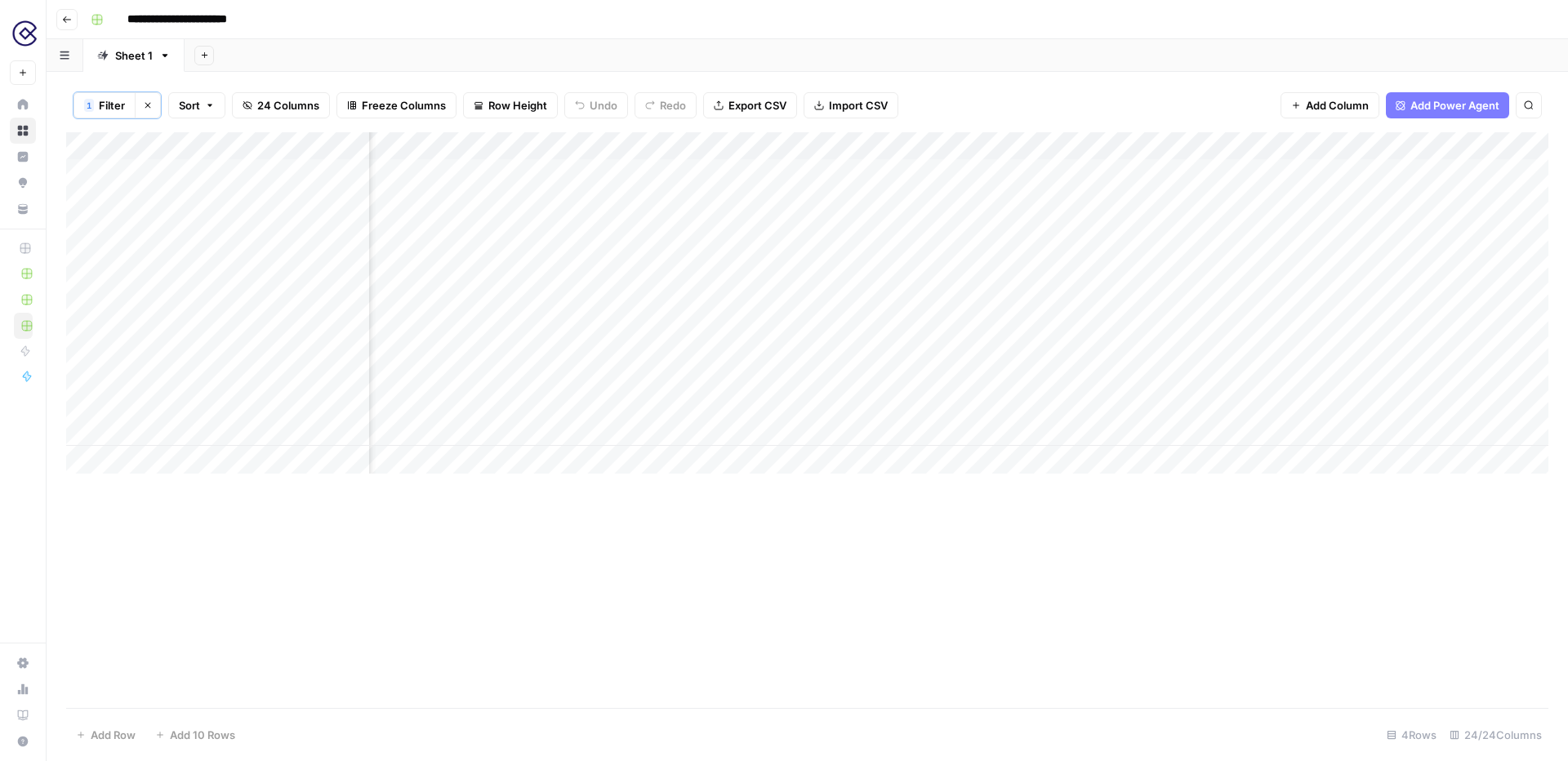
scroll to position [0, 2400]
click at [922, 313] on div "Add Column" at bounding box center [807, 303] width 1482 height 341
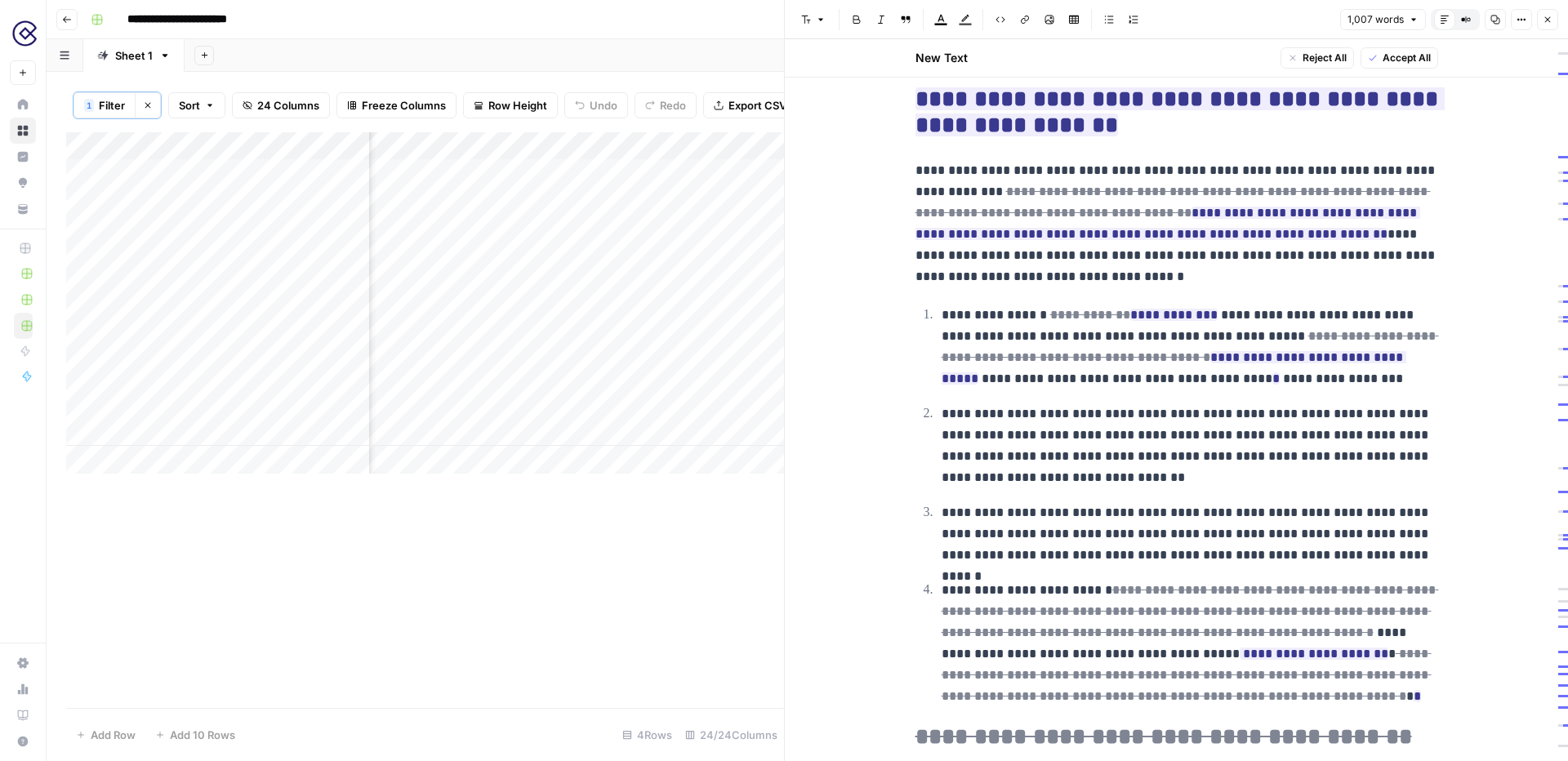
scroll to position [2488, 0]
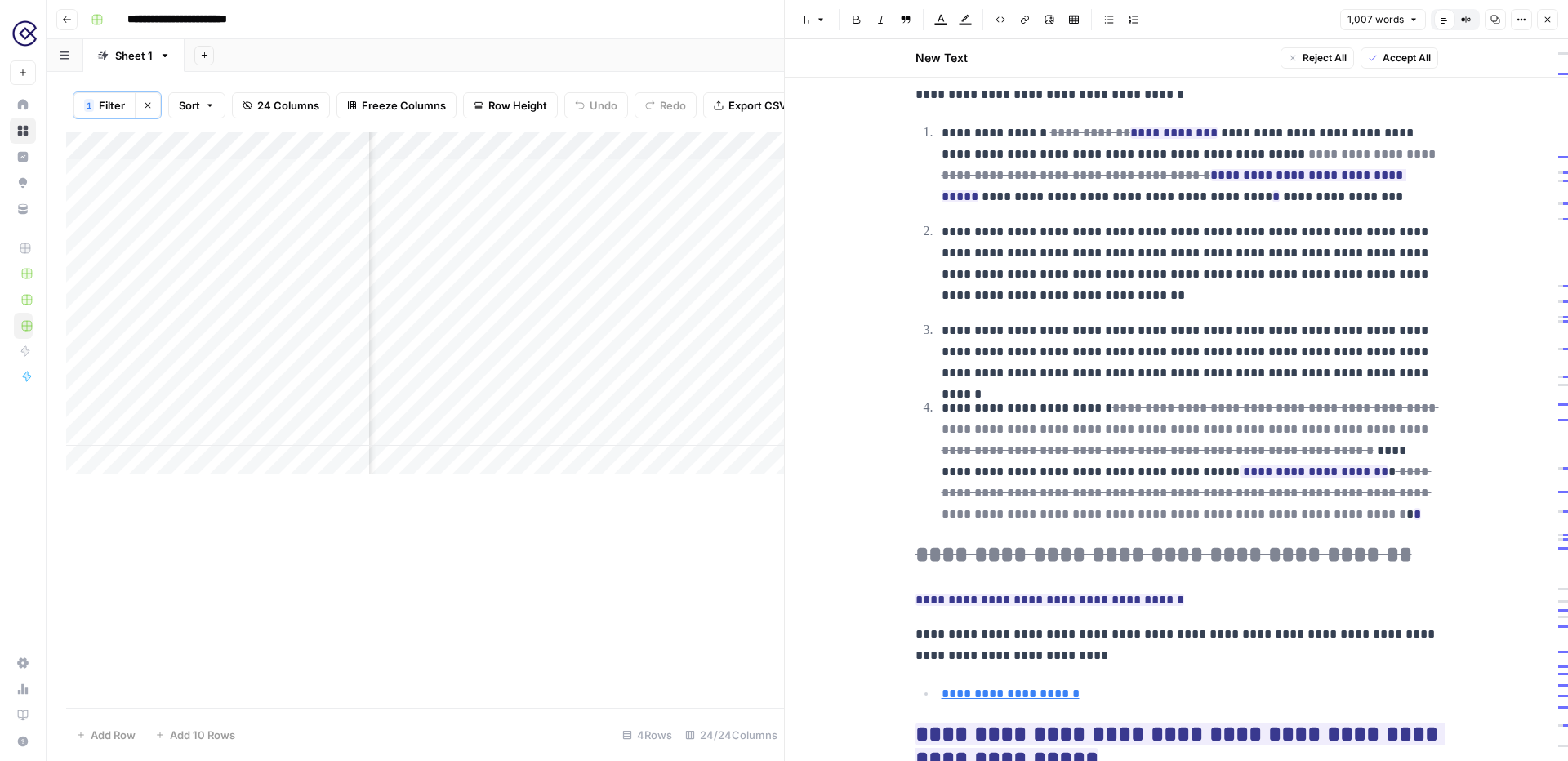
click at [1549, 22] on icon "button" at bounding box center [1548, 19] width 10 height 10
